Goal: Task Accomplishment & Management: Use online tool/utility

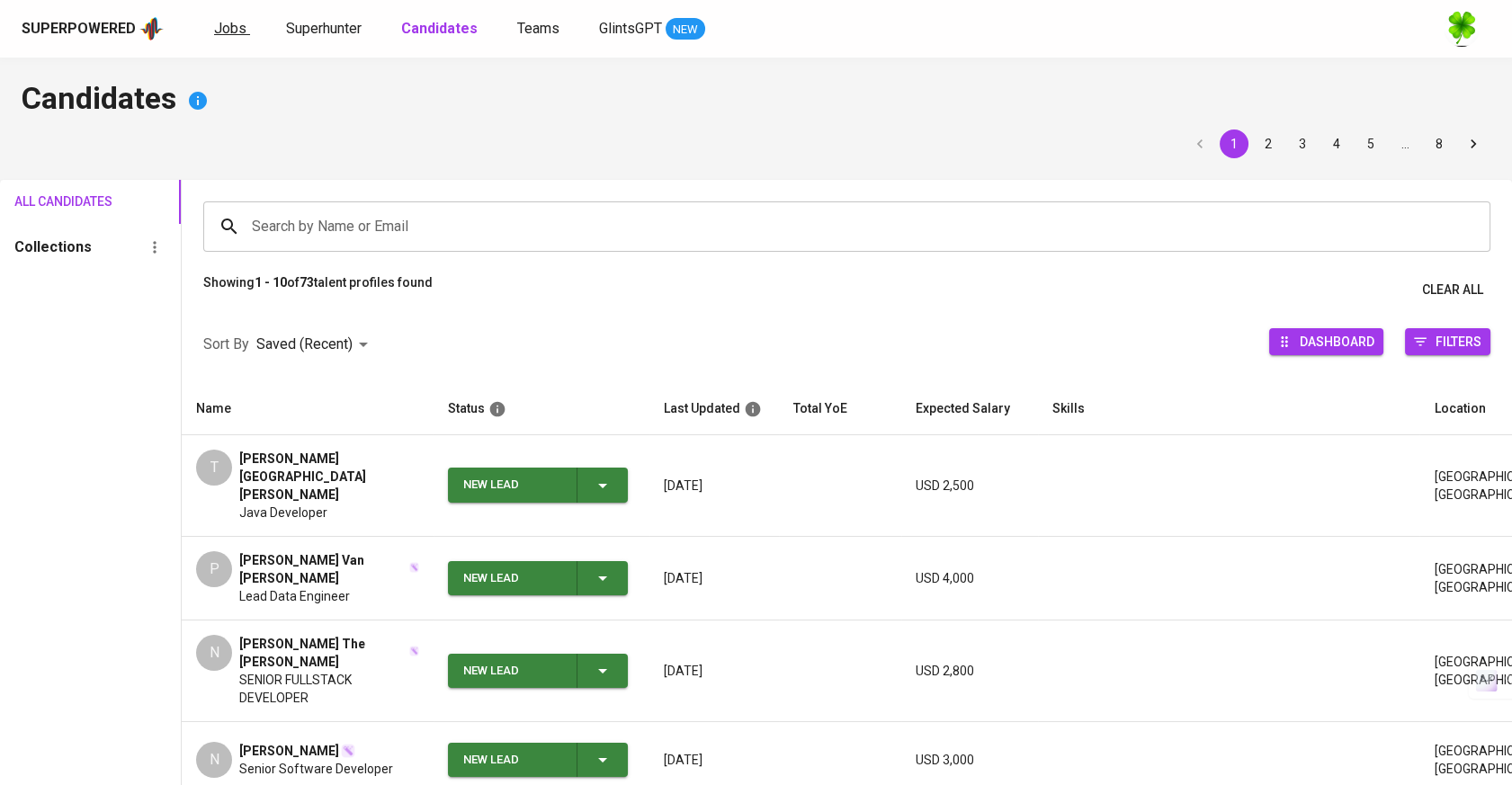
click at [245, 30] on link "Jobs" at bounding box center [232, 29] width 36 height 23
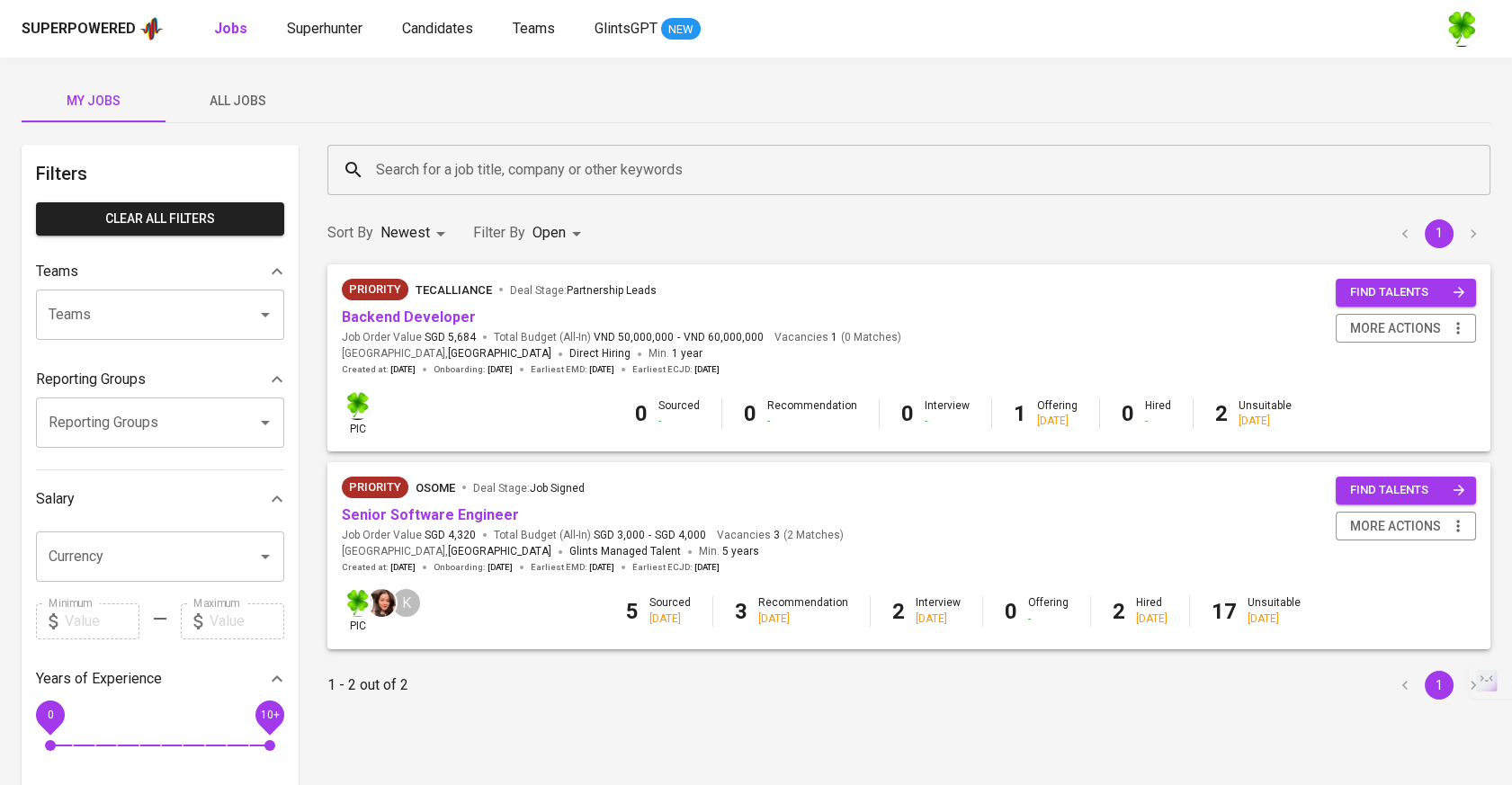
click at [152, 298] on input "Teams" at bounding box center [135, 315] width 181 height 34
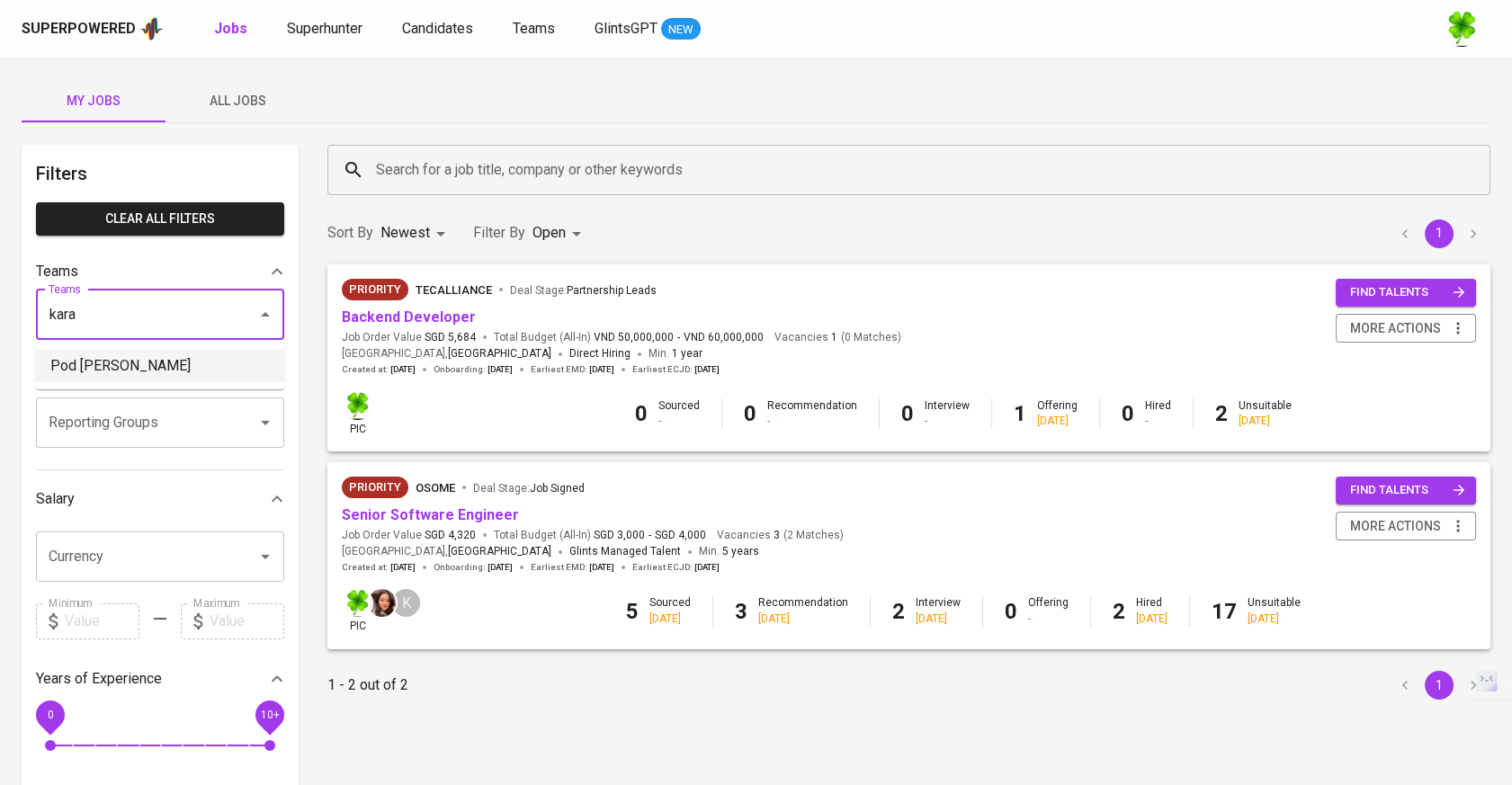
click at [101, 364] on li "Pod [PERSON_NAME]" at bounding box center [160, 366] width 249 height 32
type input "kara"
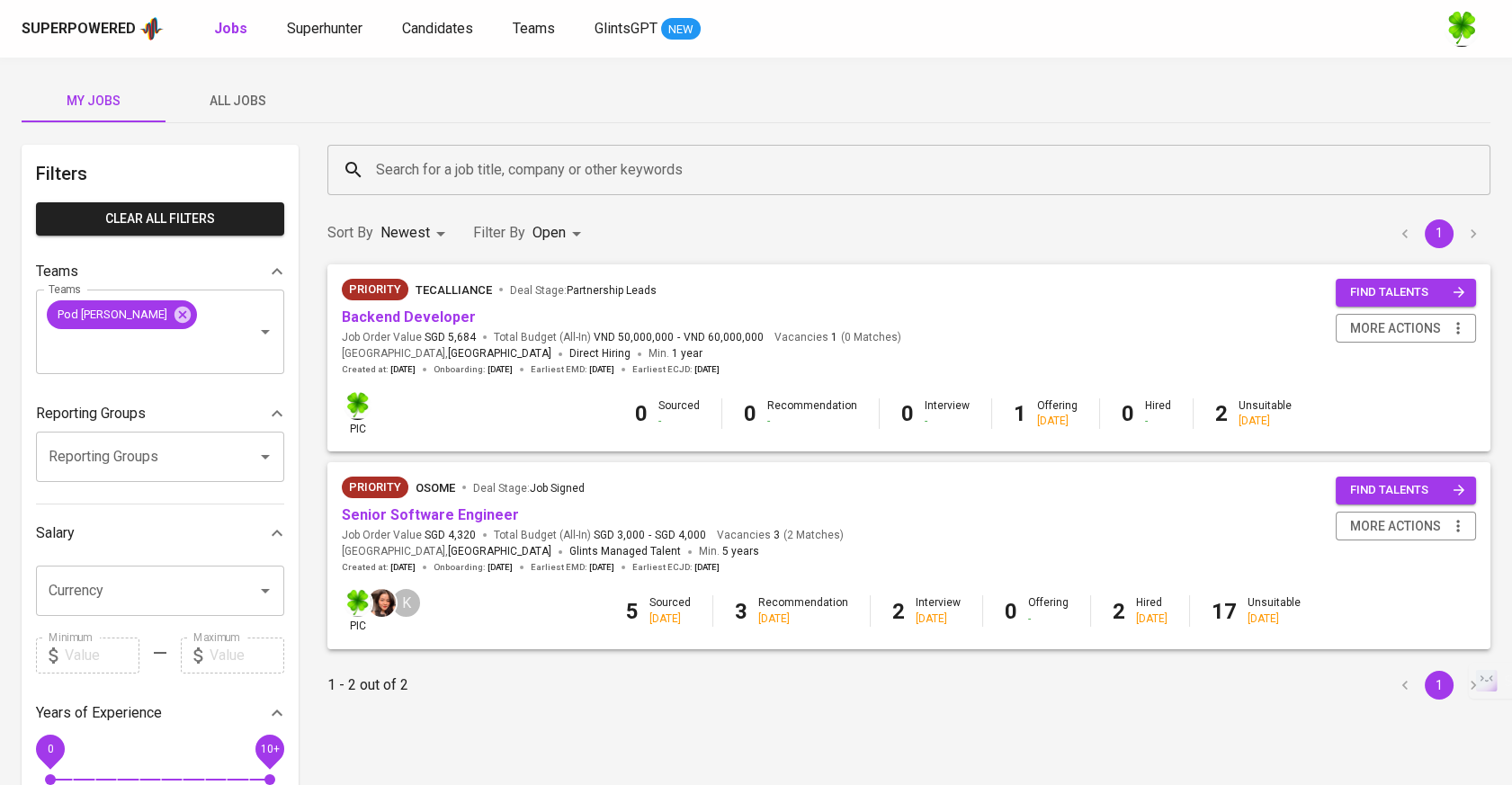
click at [254, 82] on button "All Jobs" at bounding box center [237, 101] width 144 height 43
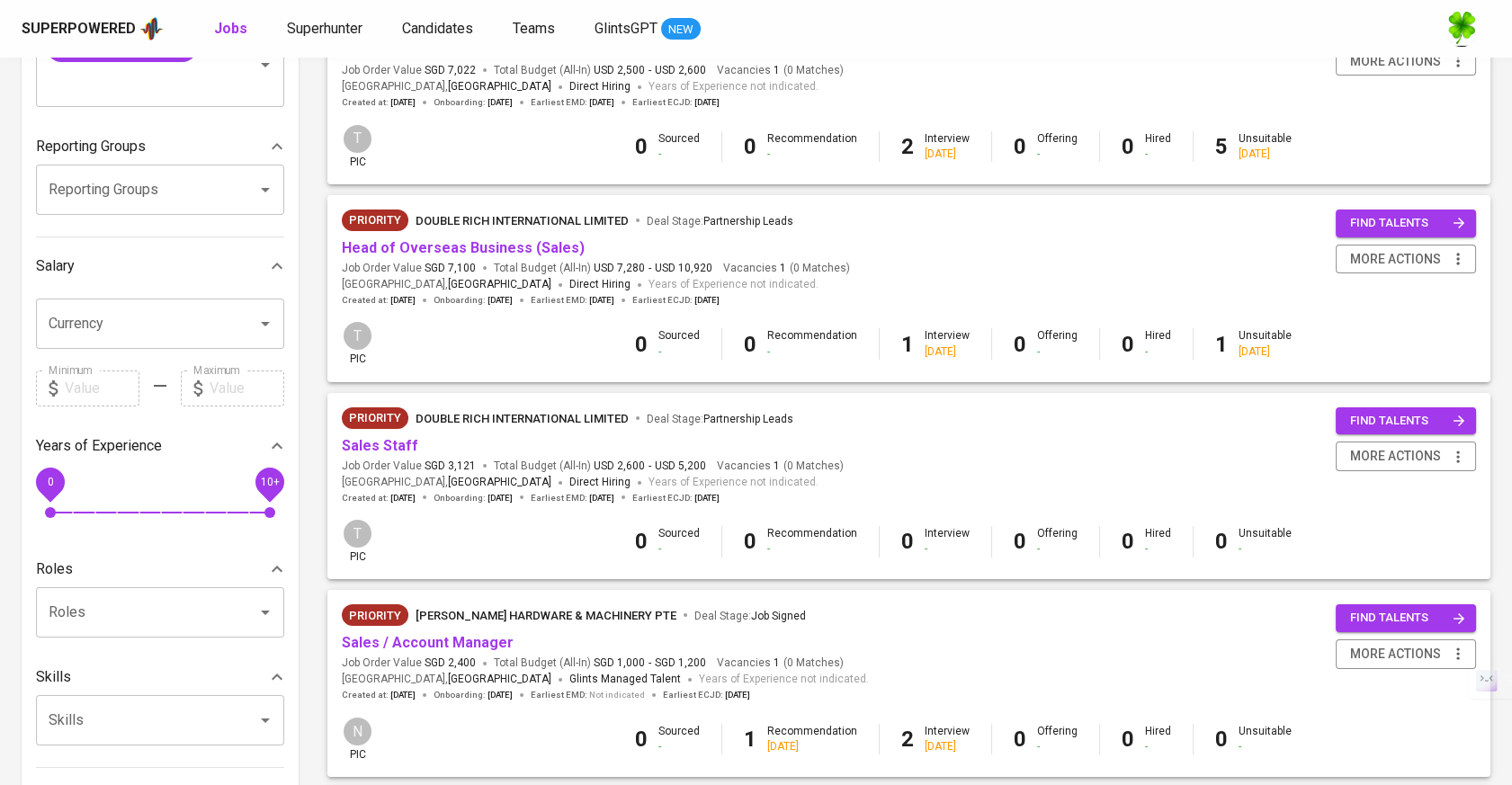
scroll to position [299, 0]
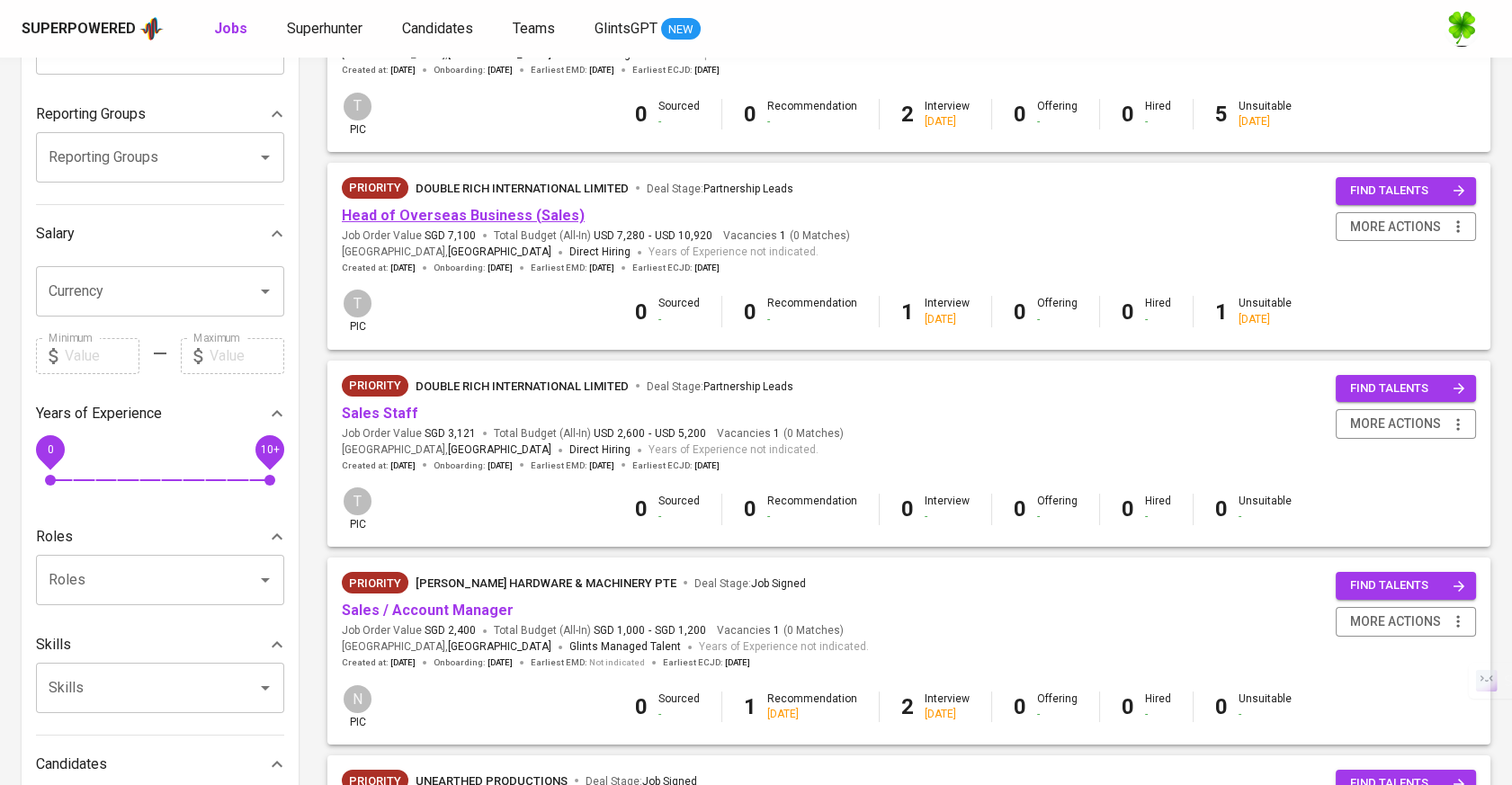
click at [559, 219] on link "Head of Overseas Business (Sales)" at bounding box center [463, 215] width 243 height 17
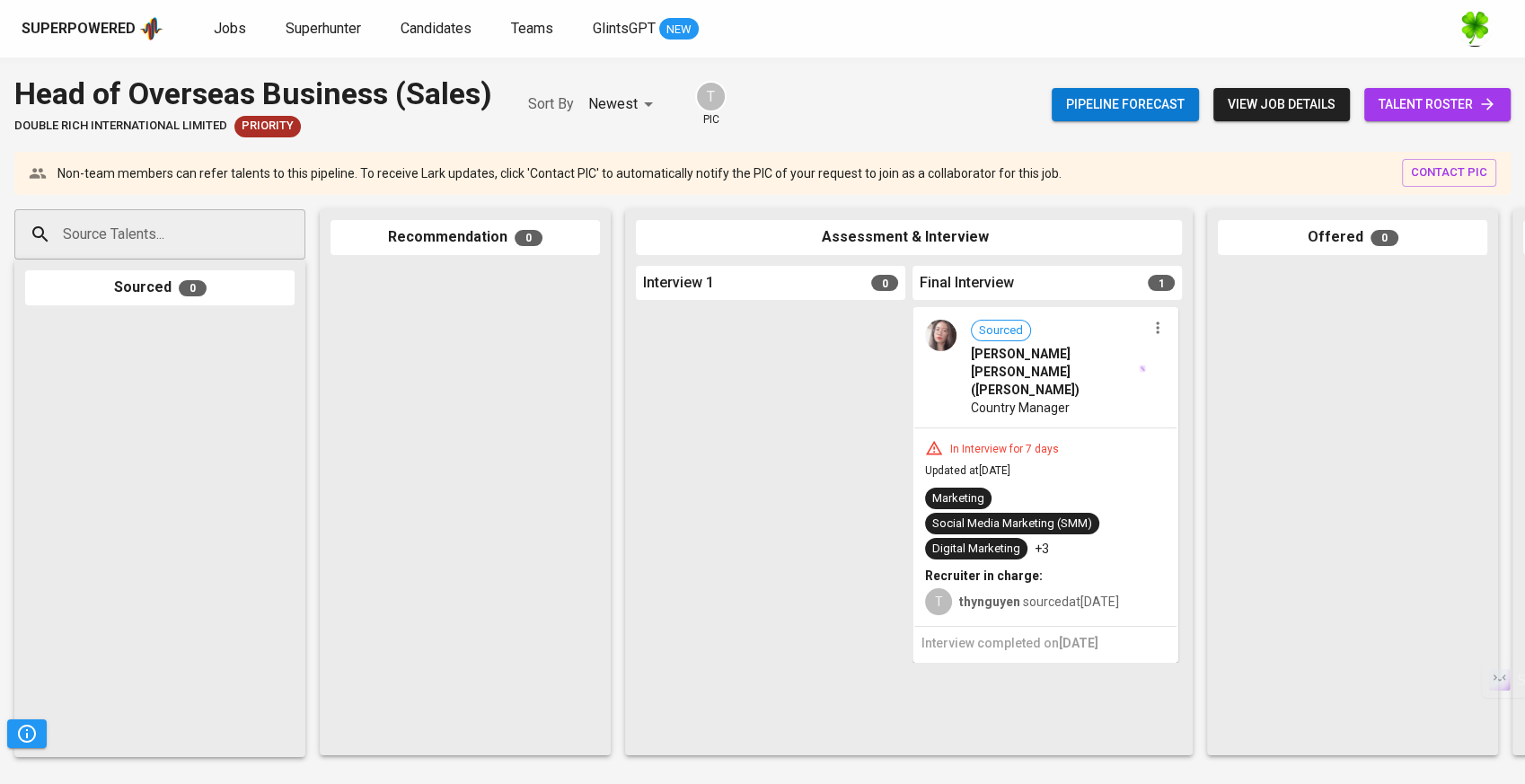
click at [1025, 399] on span "Country Manager" at bounding box center [1020, 408] width 99 height 18
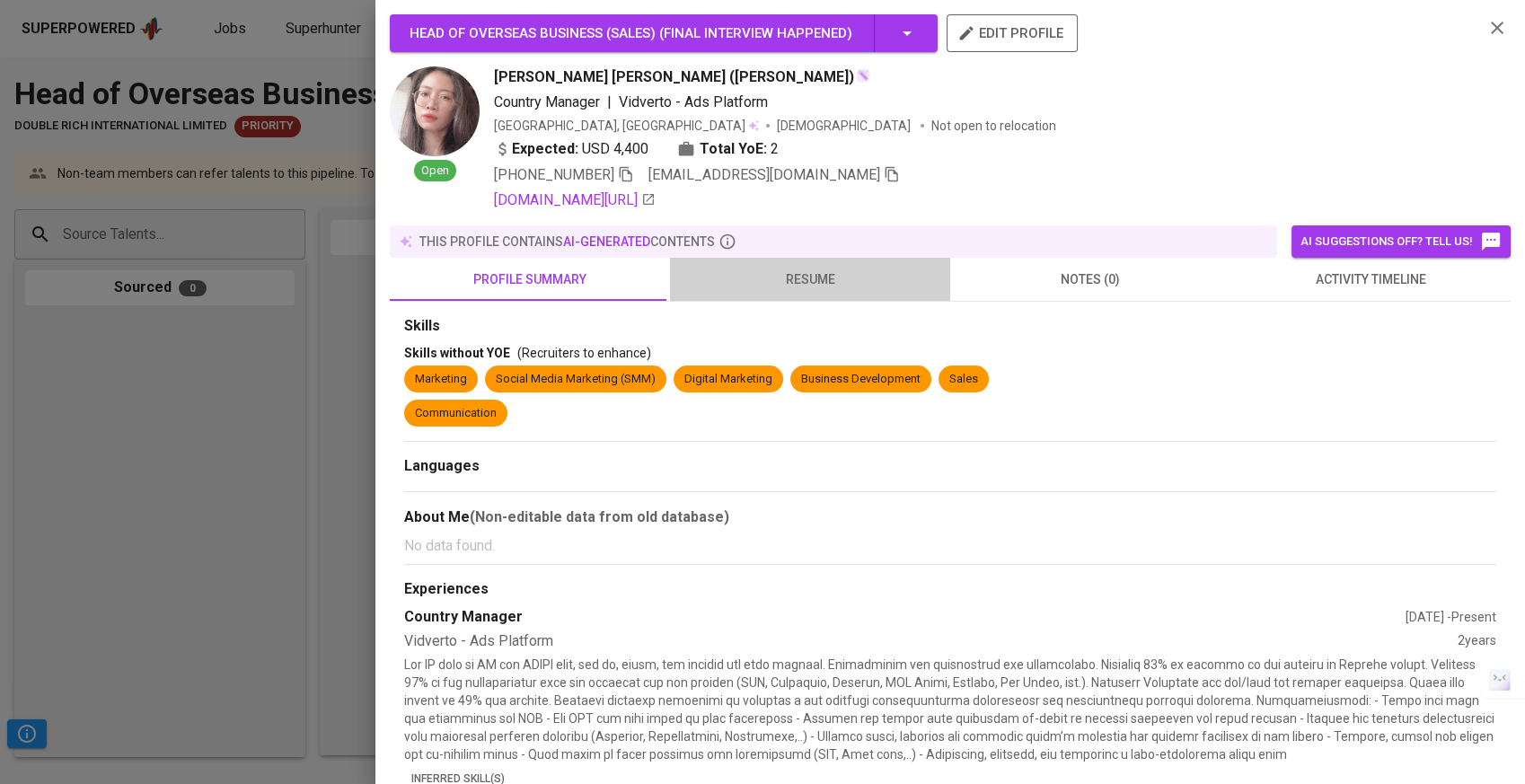
click at [856, 276] on span "resume" at bounding box center [811, 280] width 259 height 23
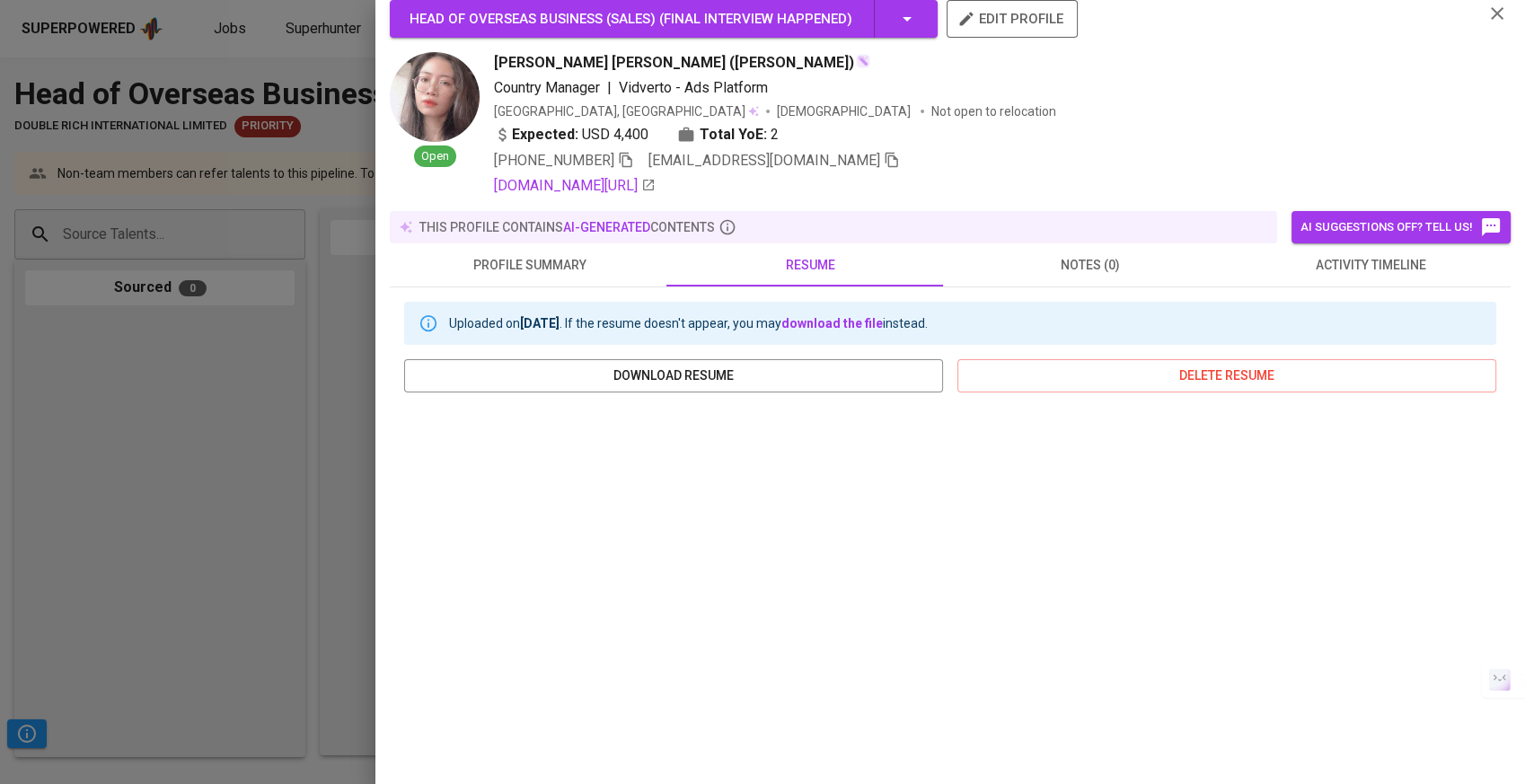
scroll to position [5, 0]
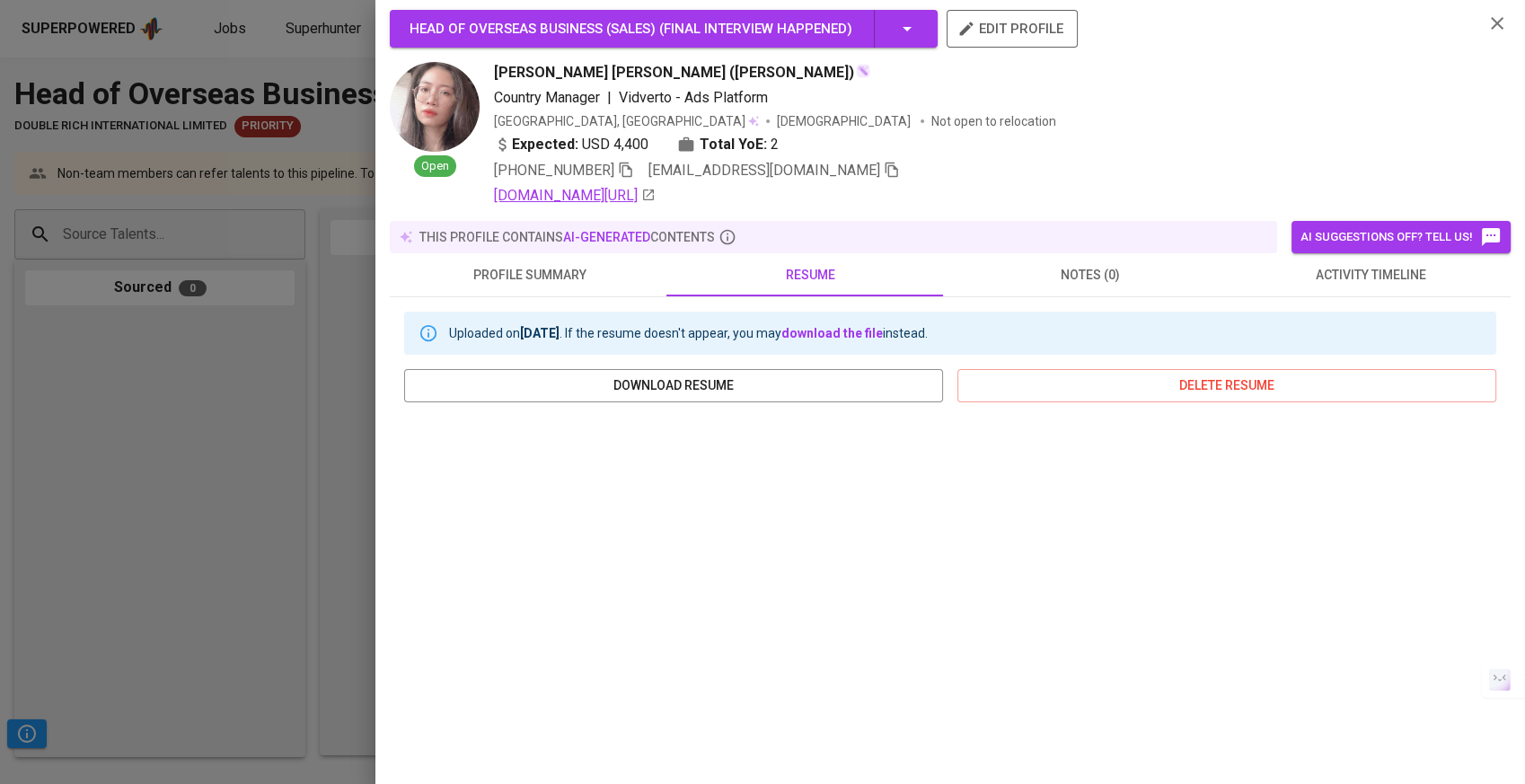
click at [585, 192] on link "[DOMAIN_NAME][URL]" at bounding box center [575, 195] width 161 height 22
click at [1366, 271] on span "activity timeline" at bounding box center [1371, 275] width 259 height 23
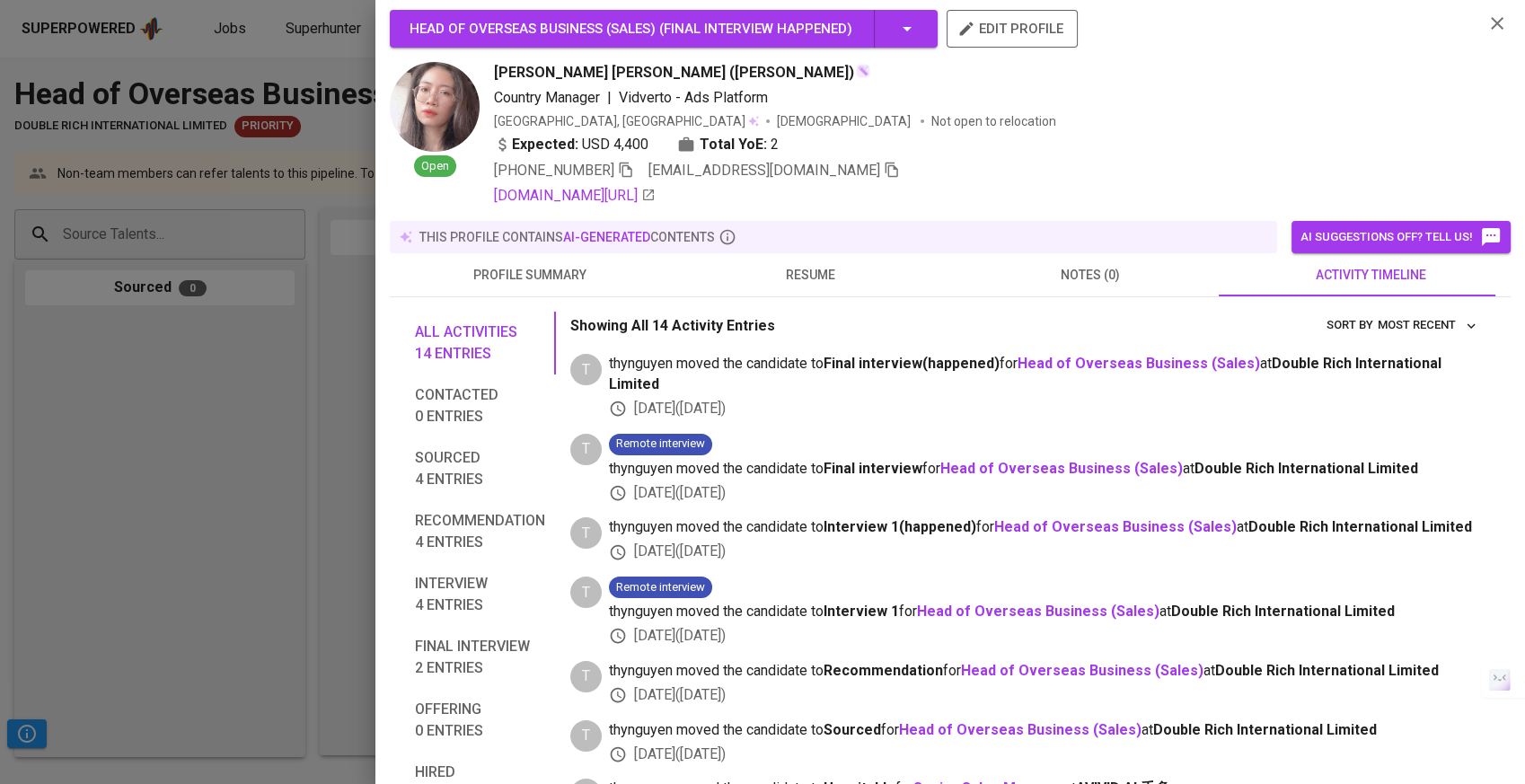
click at [208, 405] on div at bounding box center [762, 392] width 1525 height 784
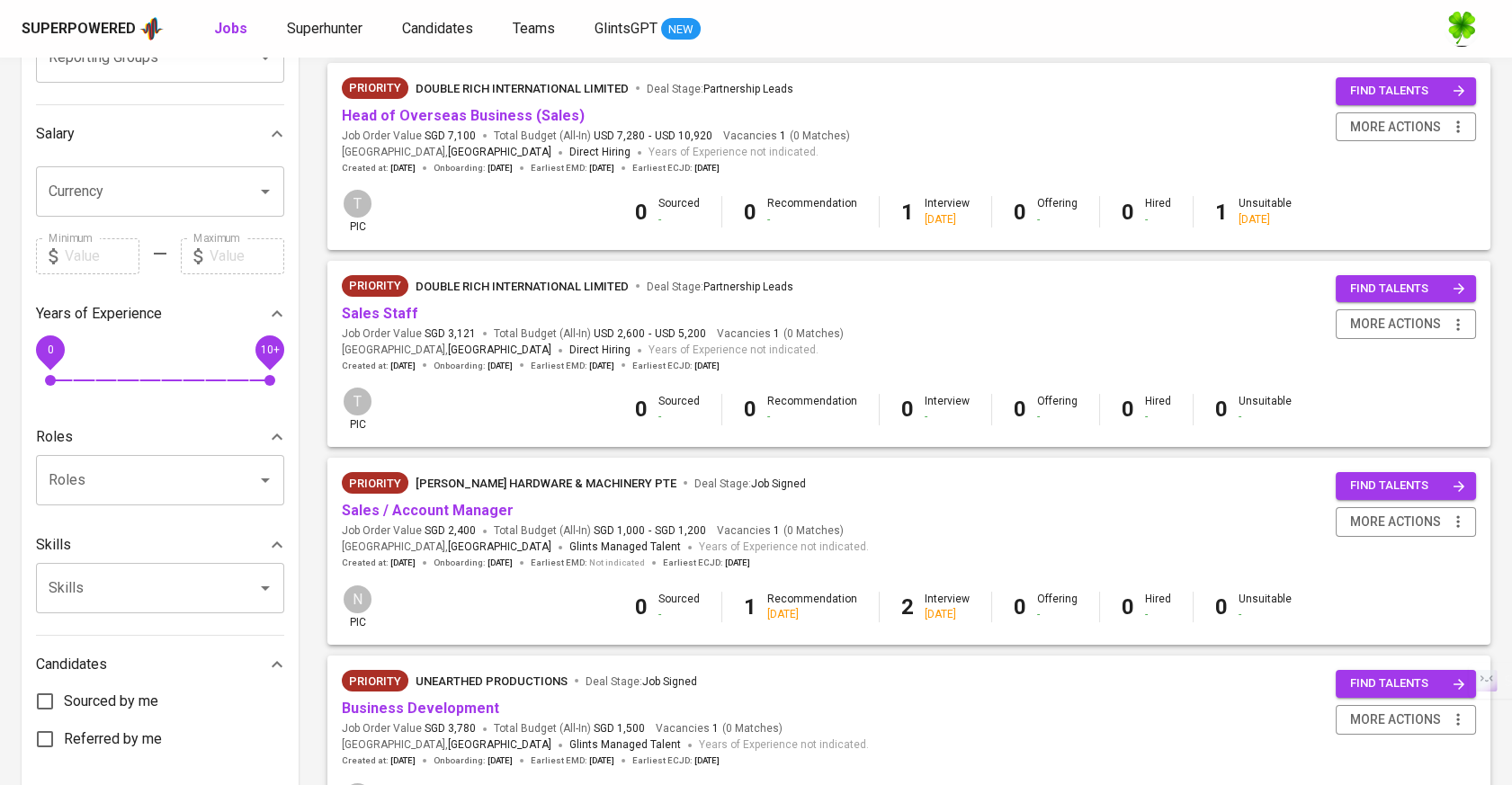
scroll to position [499, 0]
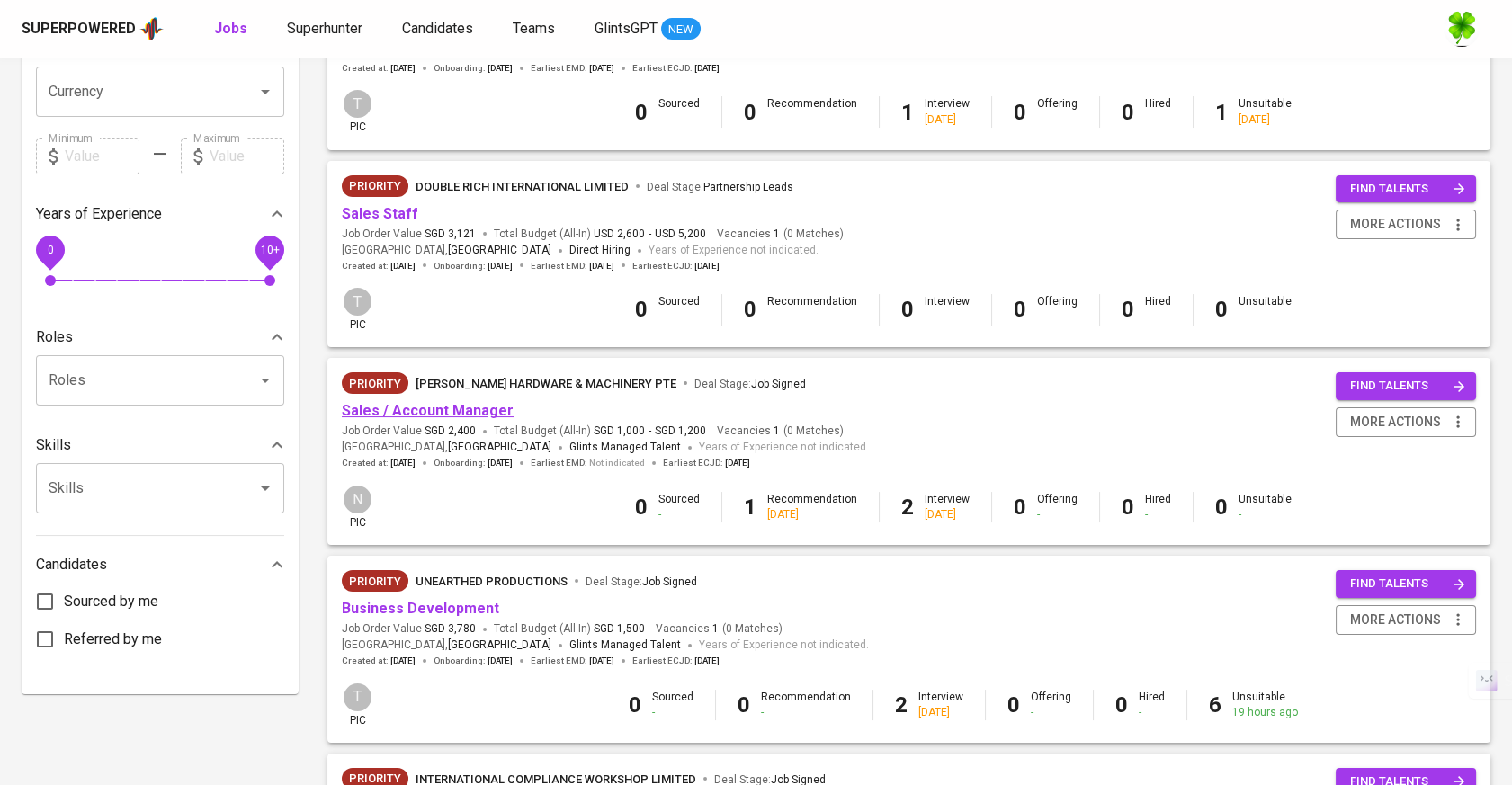
click at [474, 414] on link "Sales / Account Manager" at bounding box center [428, 411] width 172 height 17
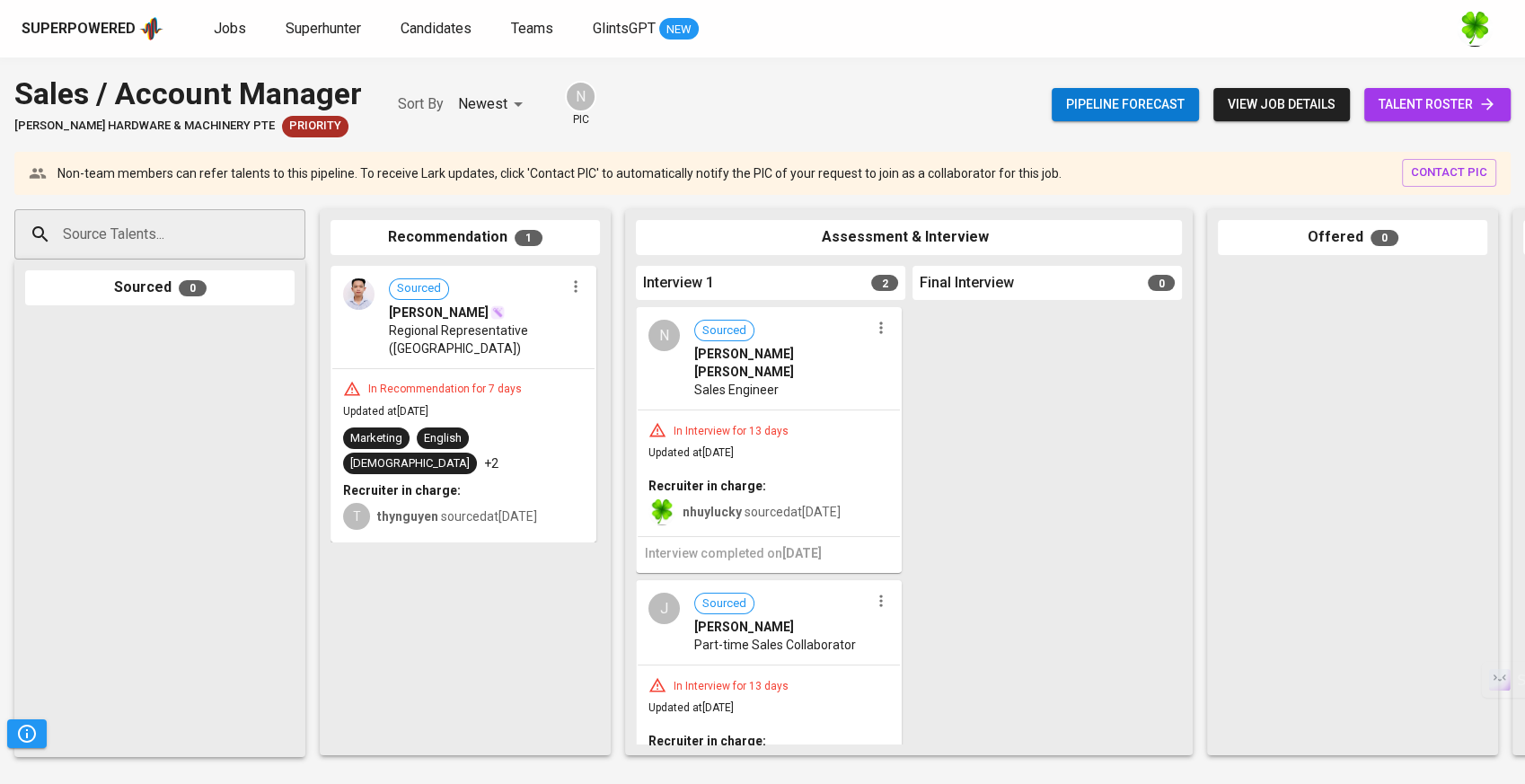
click at [873, 326] on icon "button" at bounding box center [880, 327] width 18 height 18
click at [904, 434] on span "Move to unsuitable" at bounding box center [924, 441] width 94 height 16
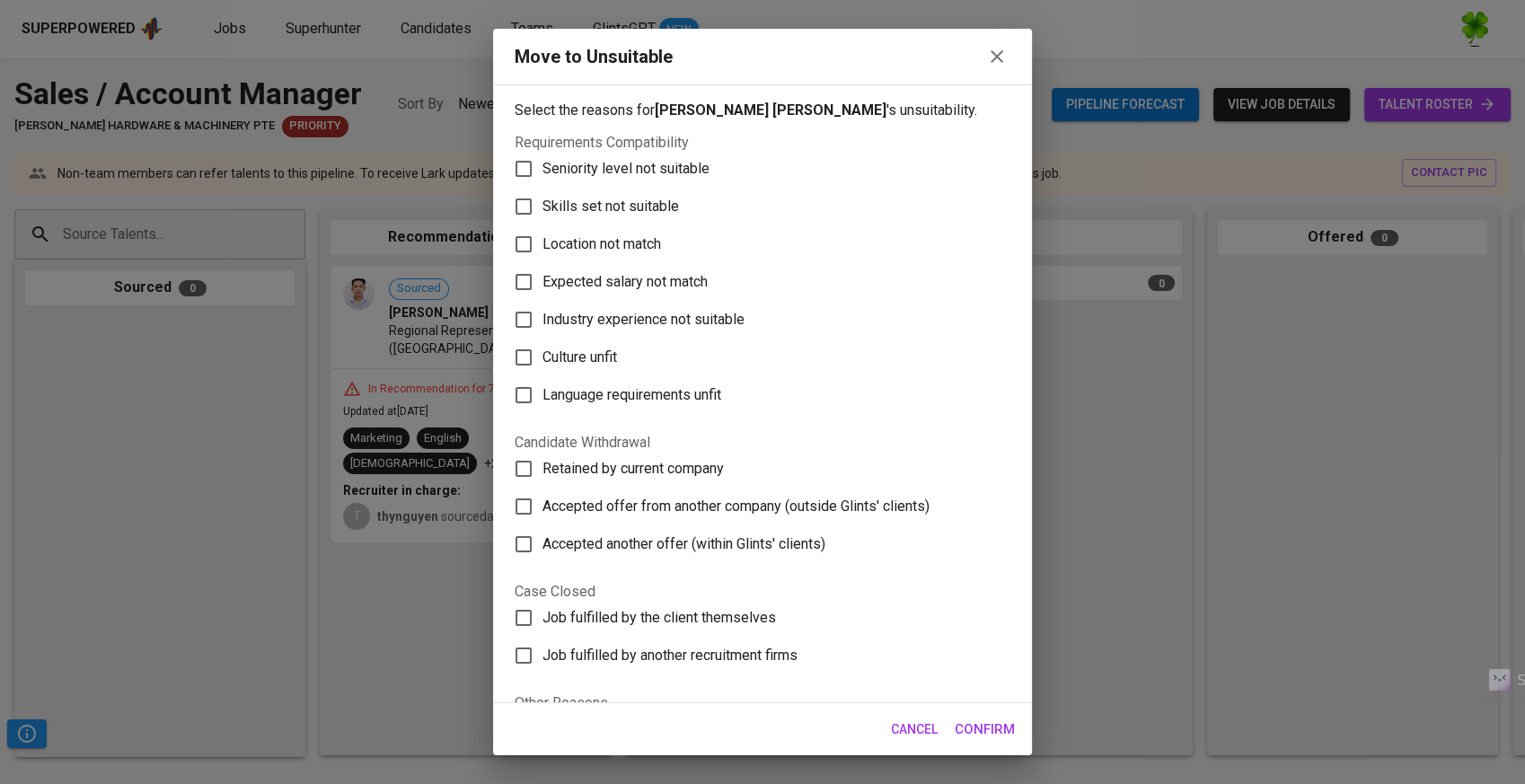
click at [611, 199] on span "Skills set not suitable" at bounding box center [611, 207] width 137 height 22
click at [543, 199] on input "Skills set not suitable" at bounding box center [524, 207] width 38 height 38
checkbox input "true"
click at [981, 735] on span "Confirm" at bounding box center [985, 729] width 60 height 24
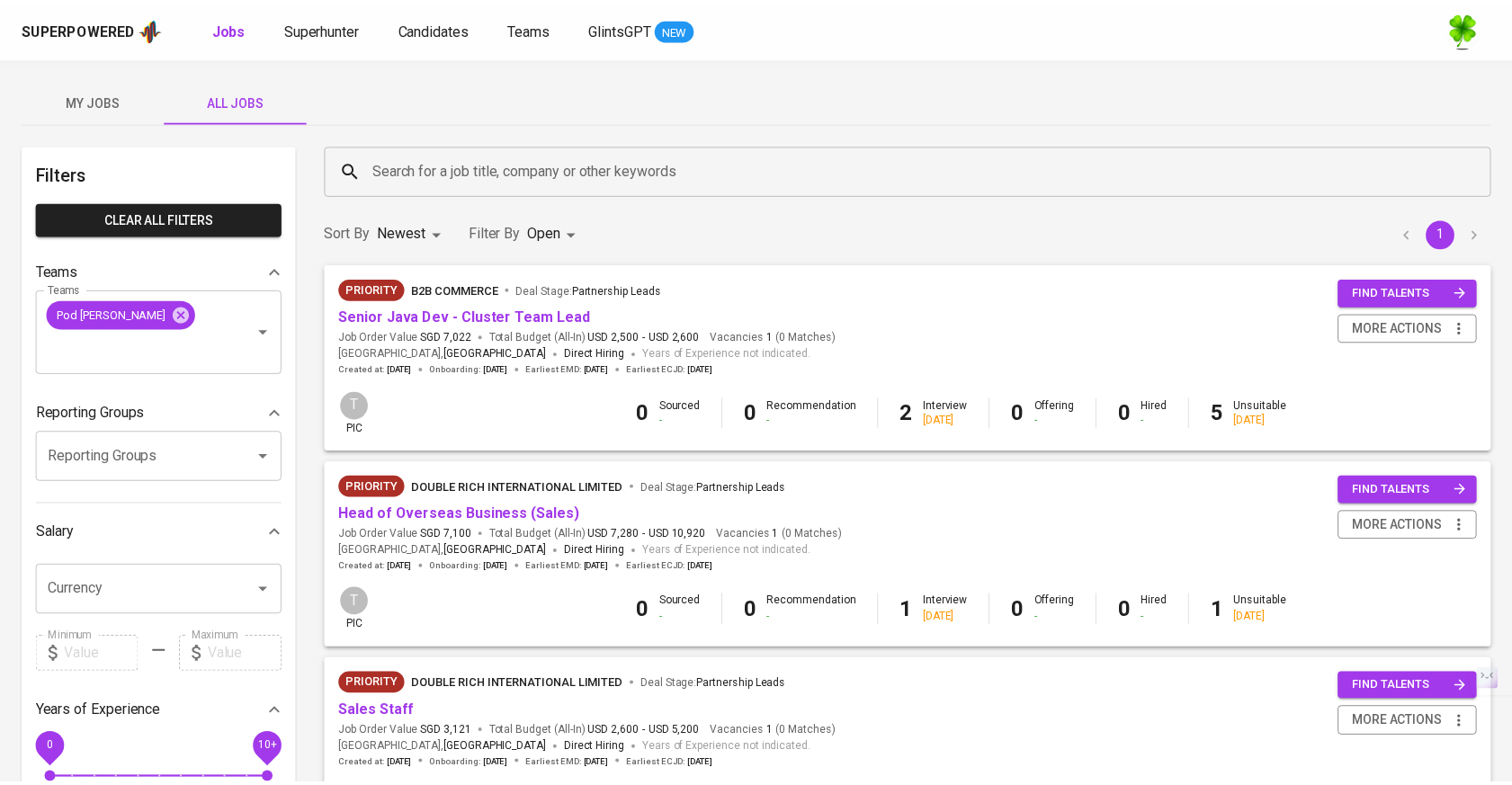
scroll to position [499, 0]
